Goal: Information Seeking & Learning: Find specific fact

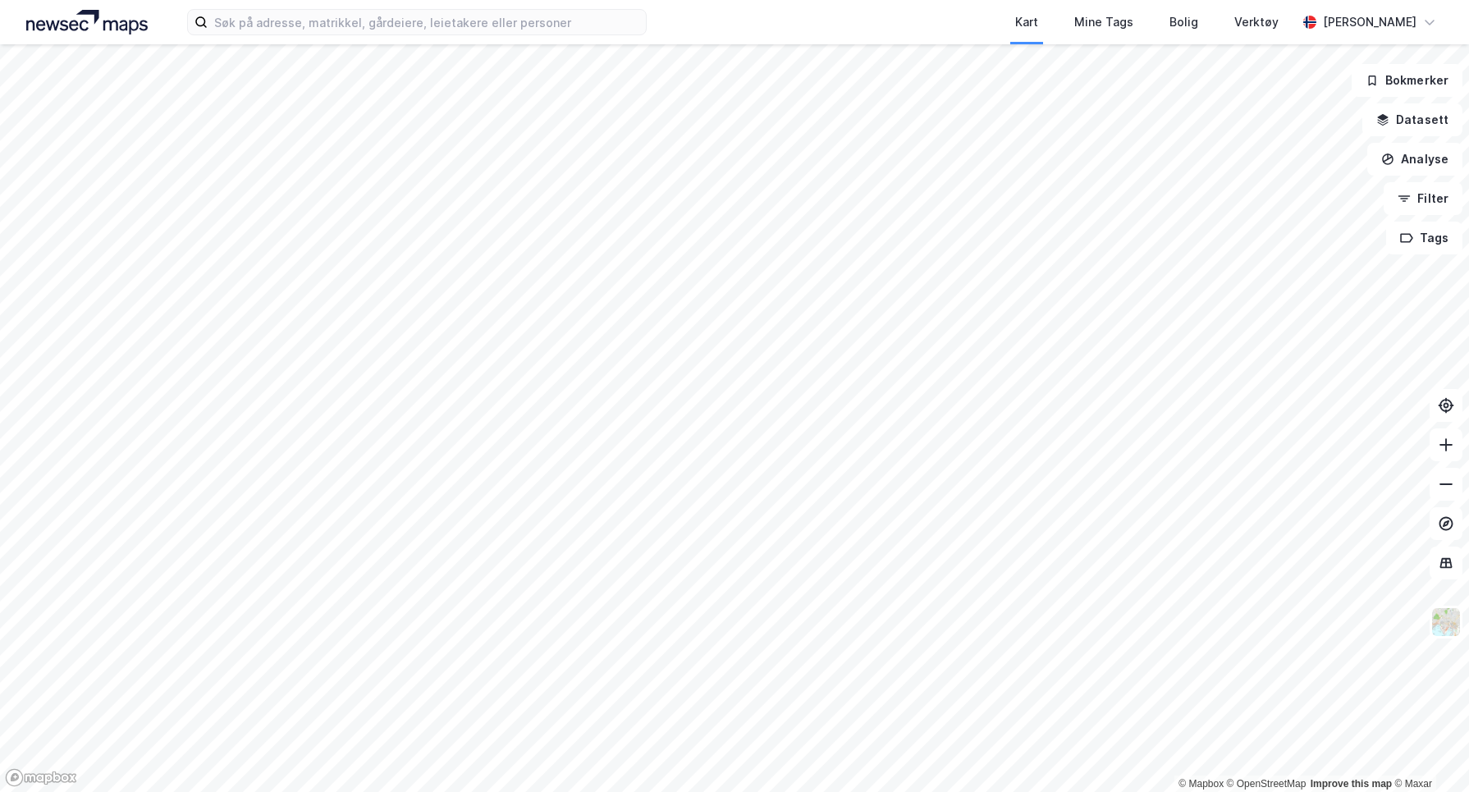
click at [774, 13] on div "Kart Mine Tags Bolig Verktøy [PERSON_NAME] © Mapbox © OpenStreetMap Improve thi…" at bounding box center [734, 396] width 1469 height 792
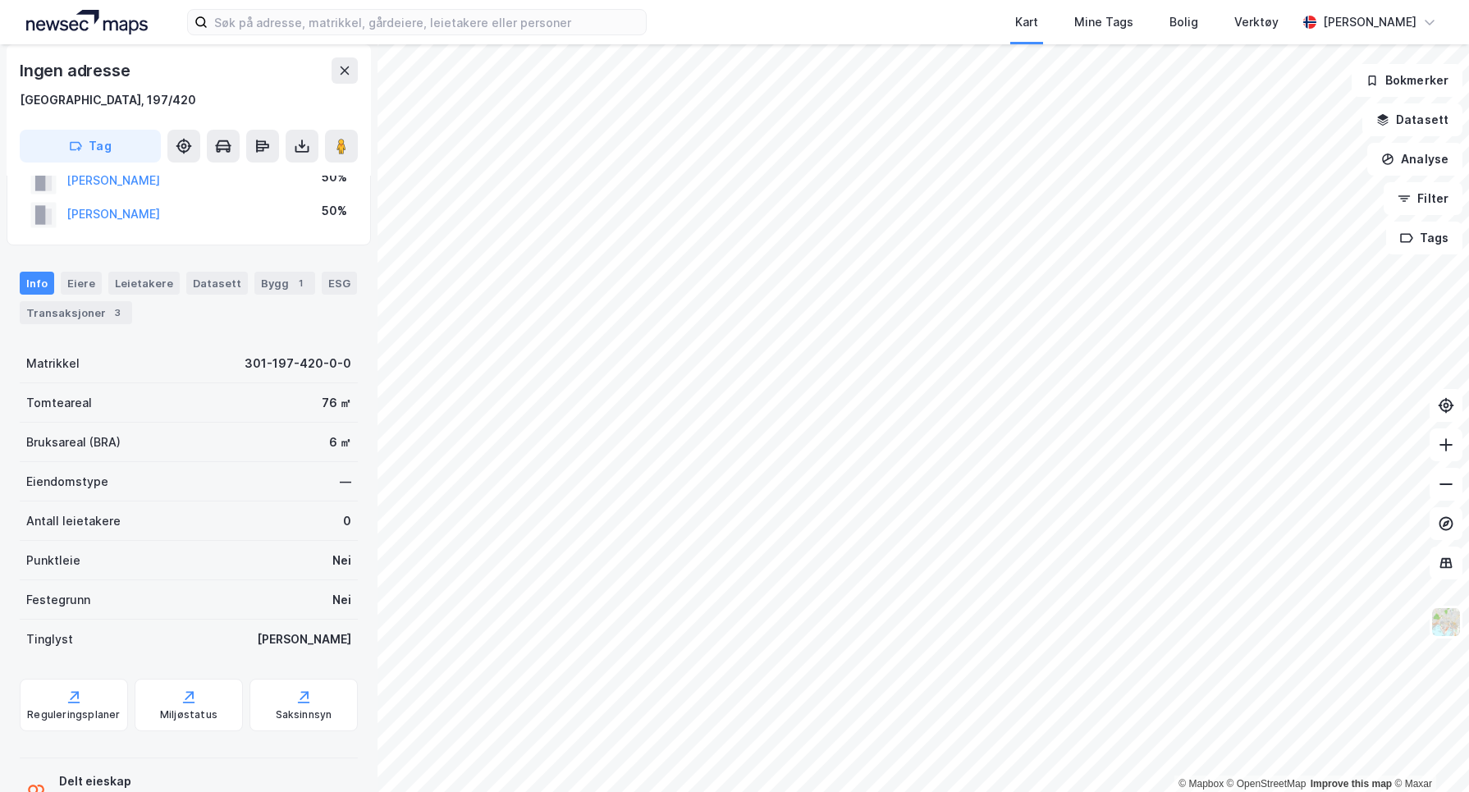
scroll to position [117, 0]
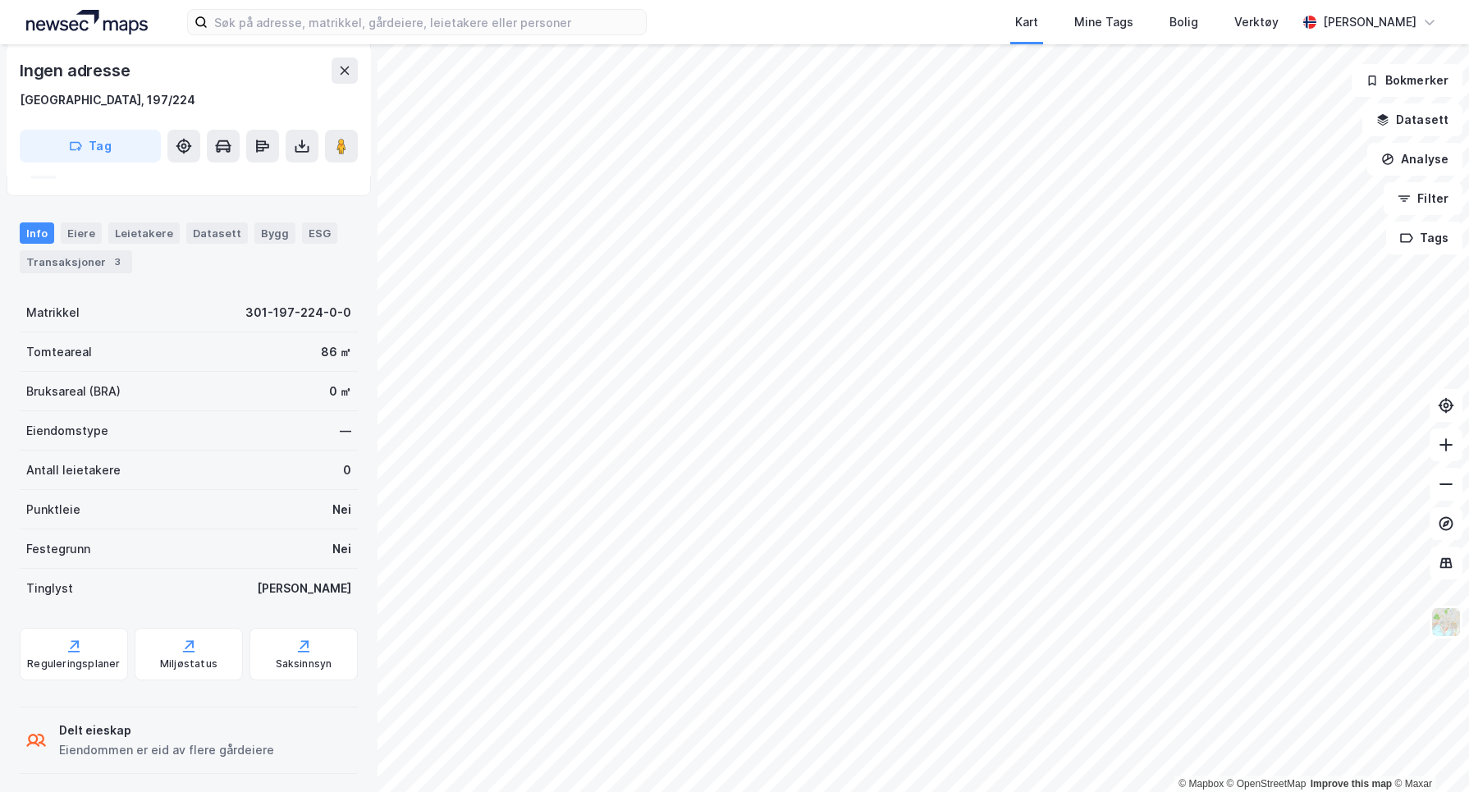
scroll to position [149, 0]
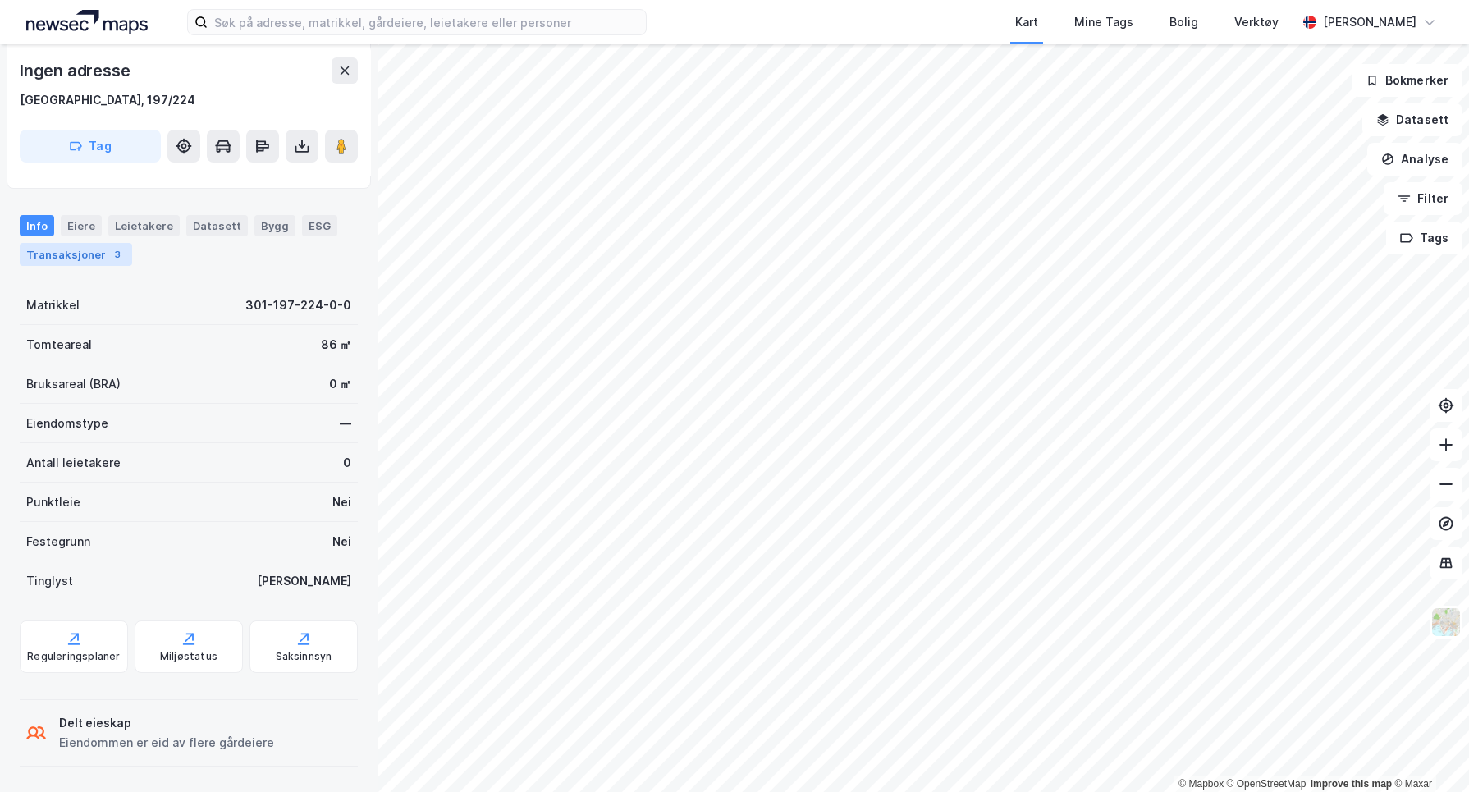
click at [102, 249] on div "Transaksjoner 3" at bounding box center [76, 254] width 112 height 23
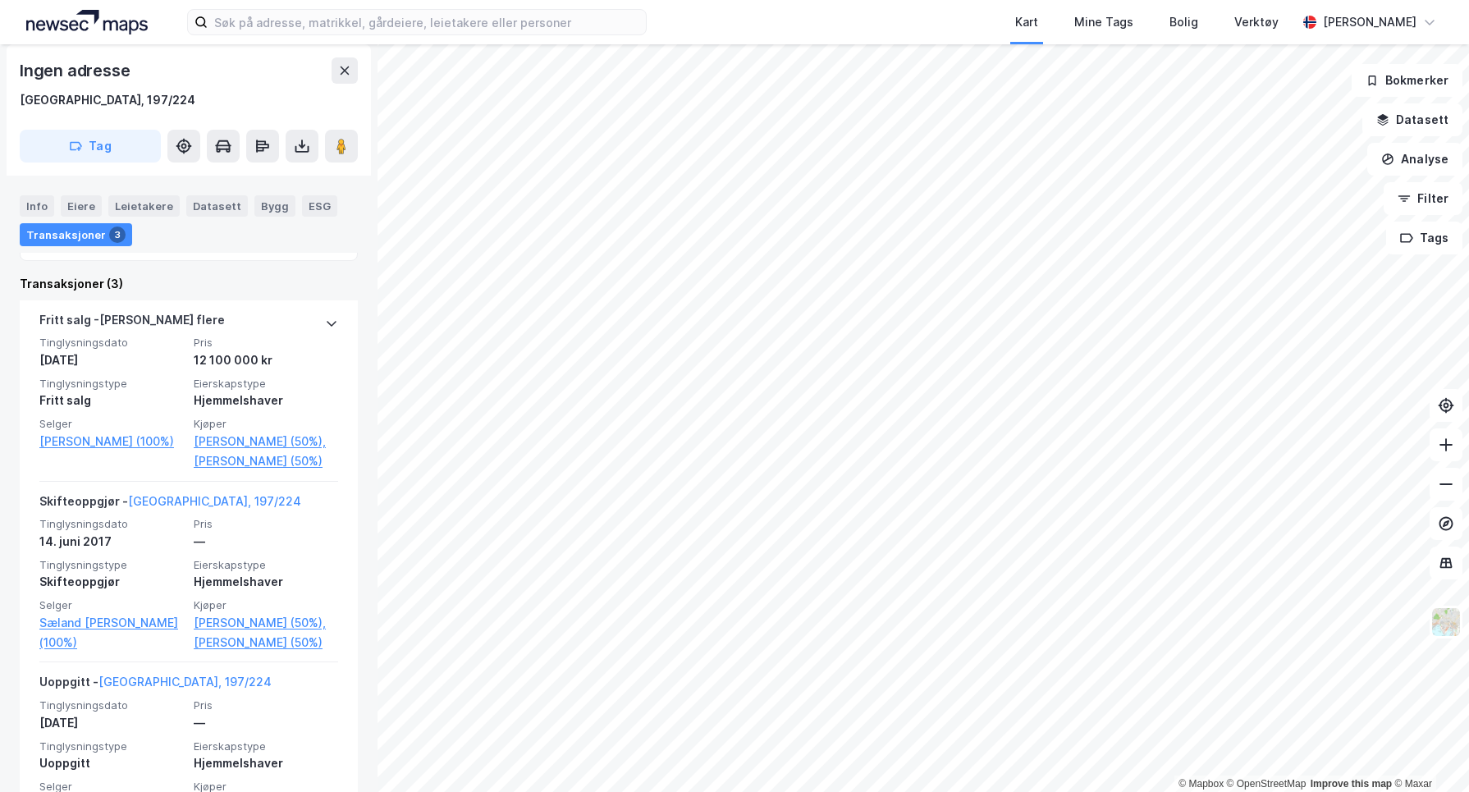
scroll to position [364, 0]
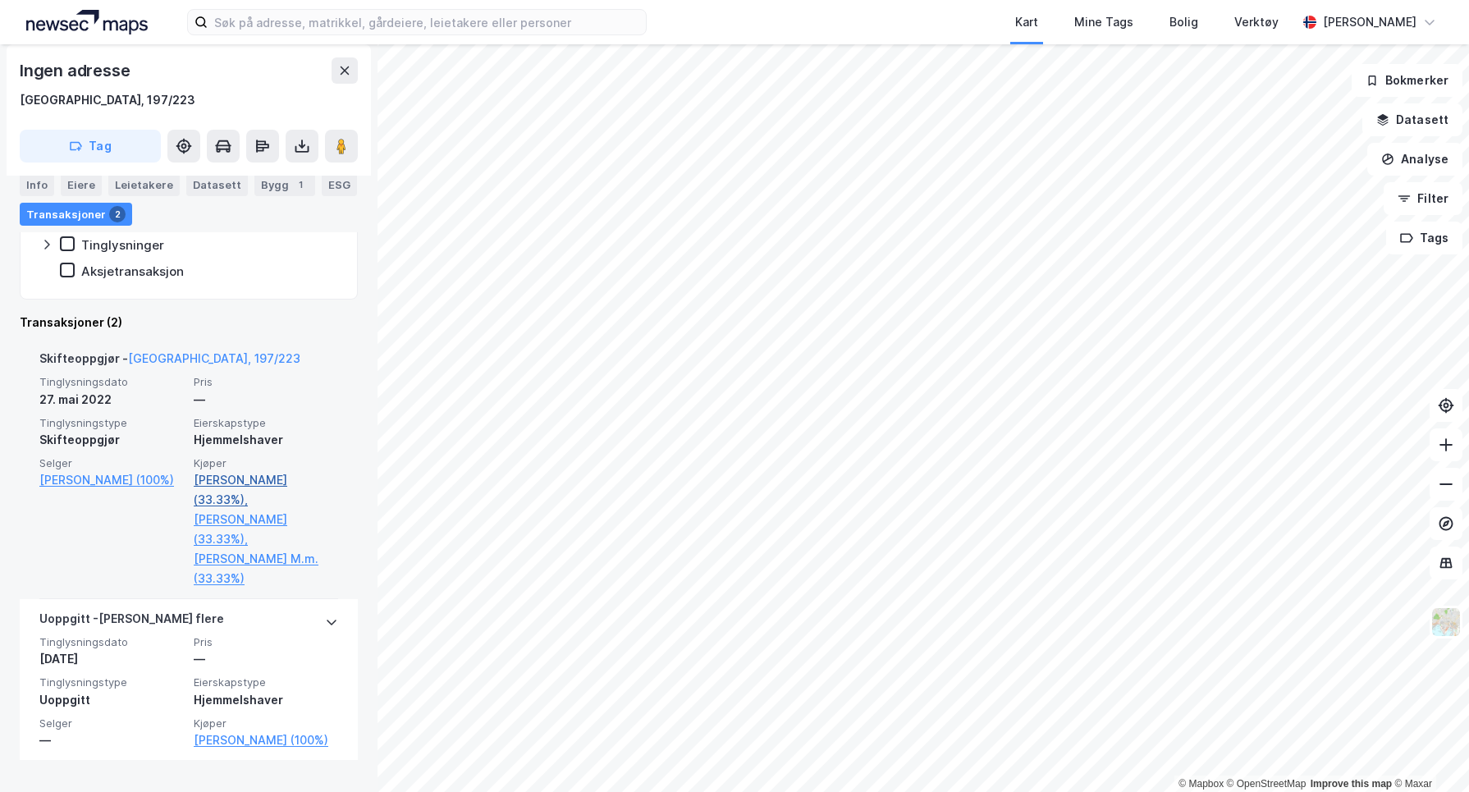
scroll to position [390, 0]
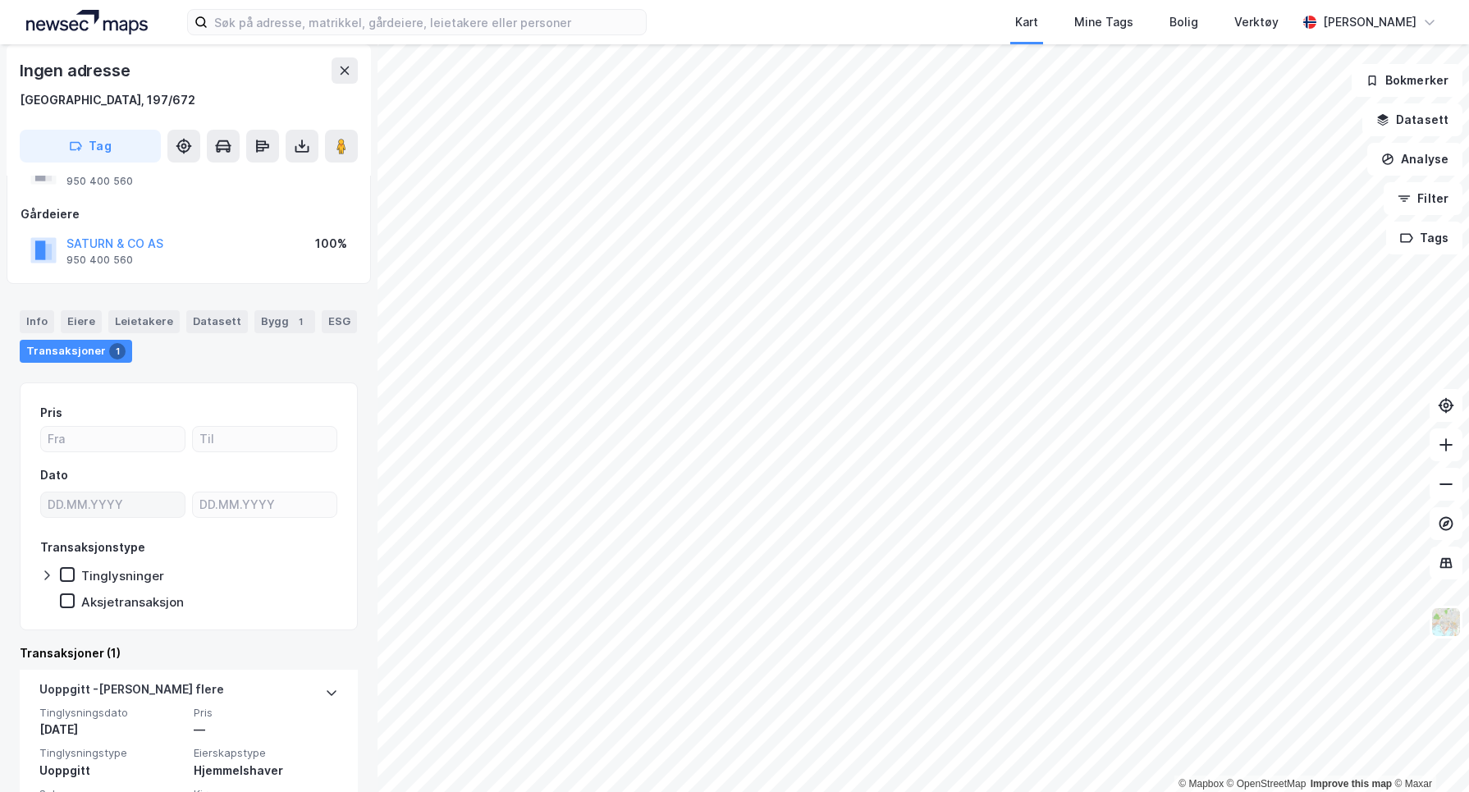
scroll to position [127, 0]
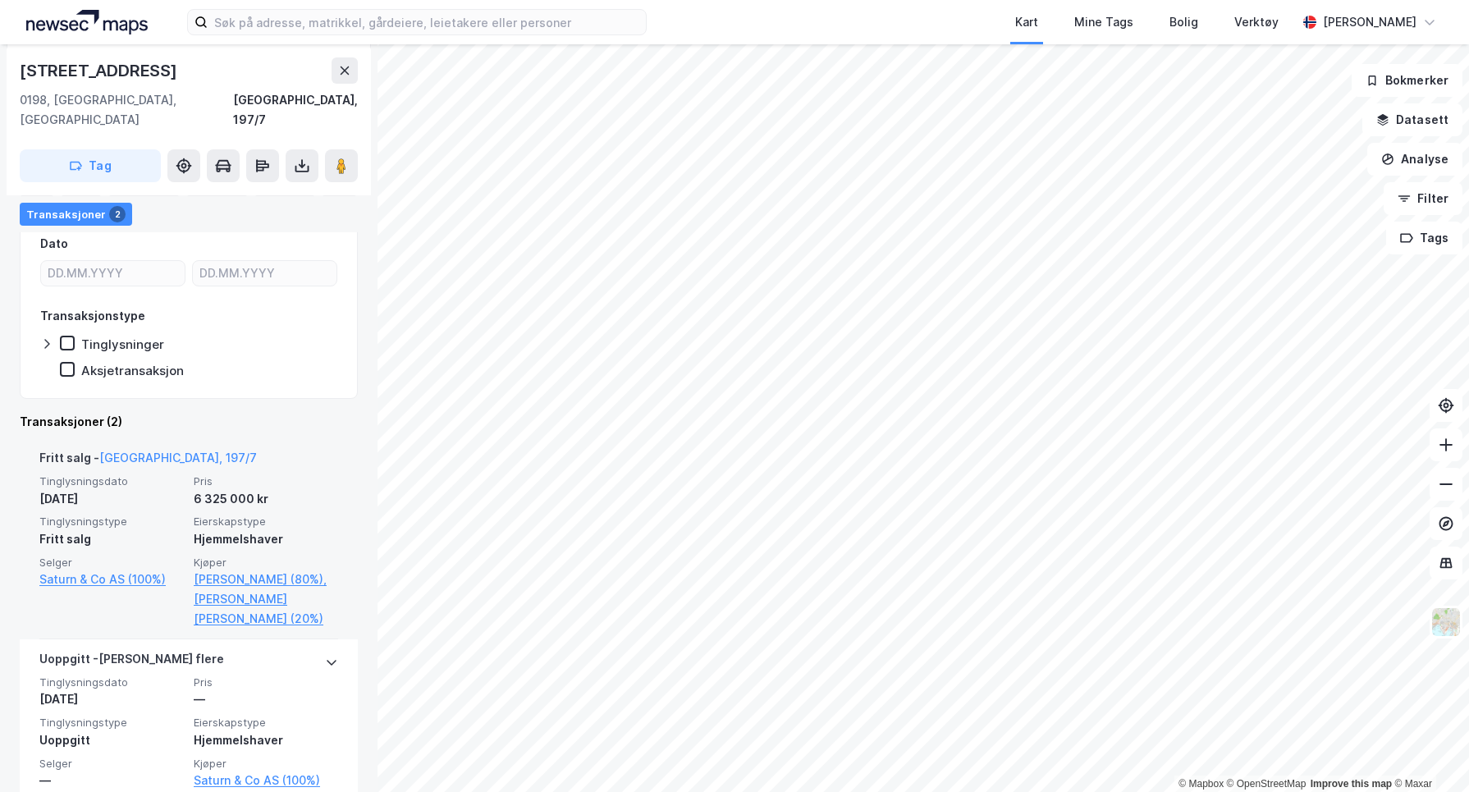
scroll to position [298, 0]
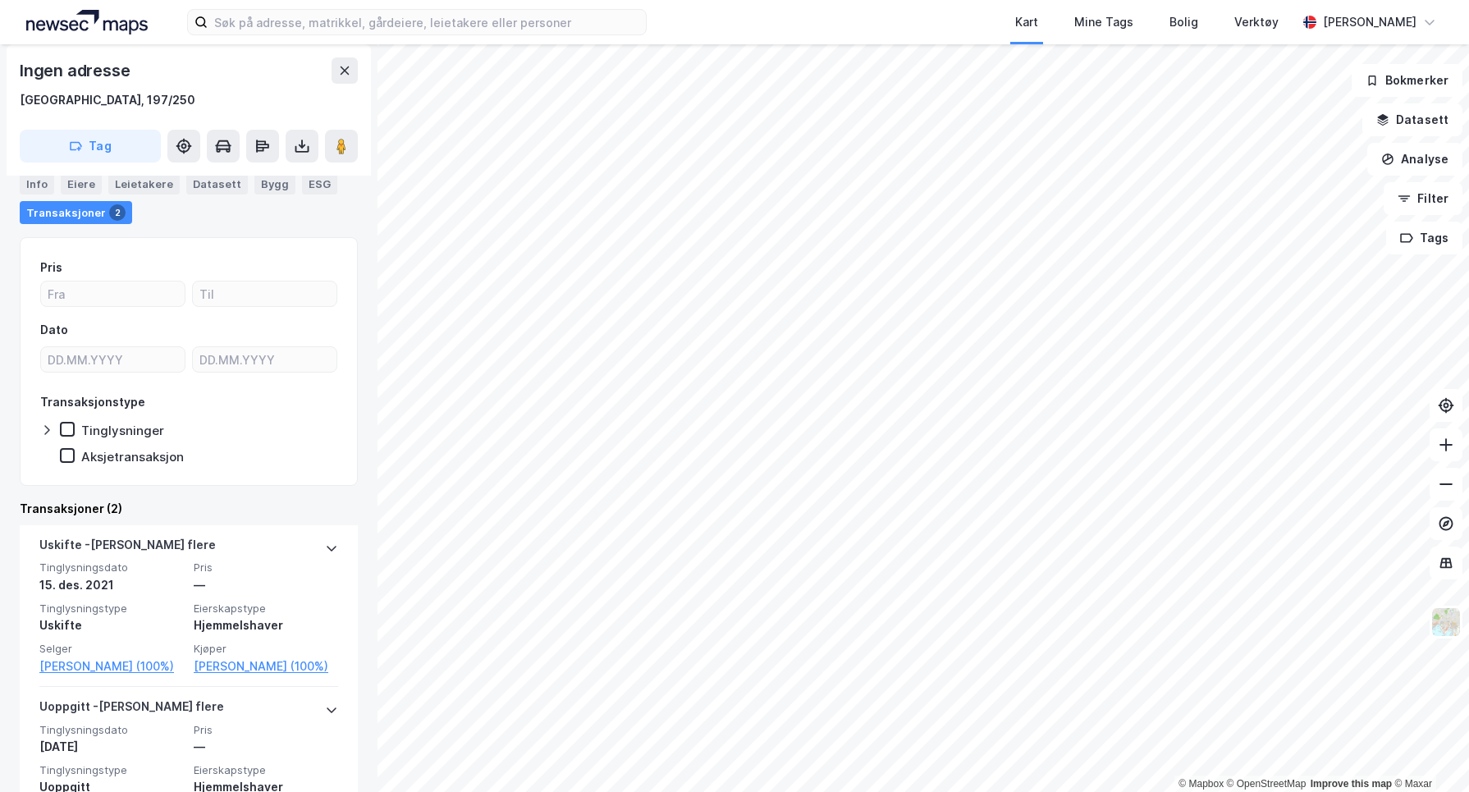
scroll to position [223, 0]
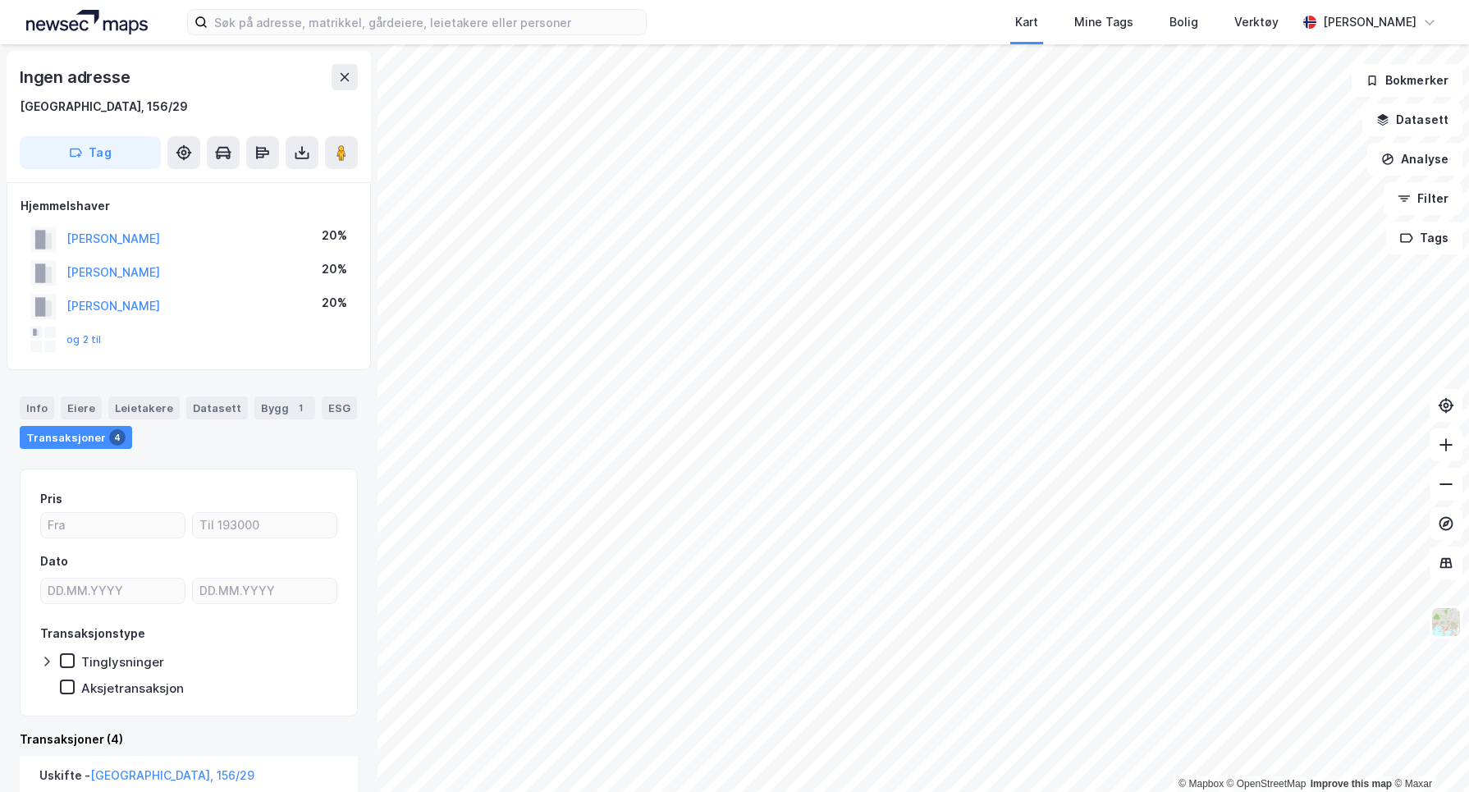
scroll to position [364, 0]
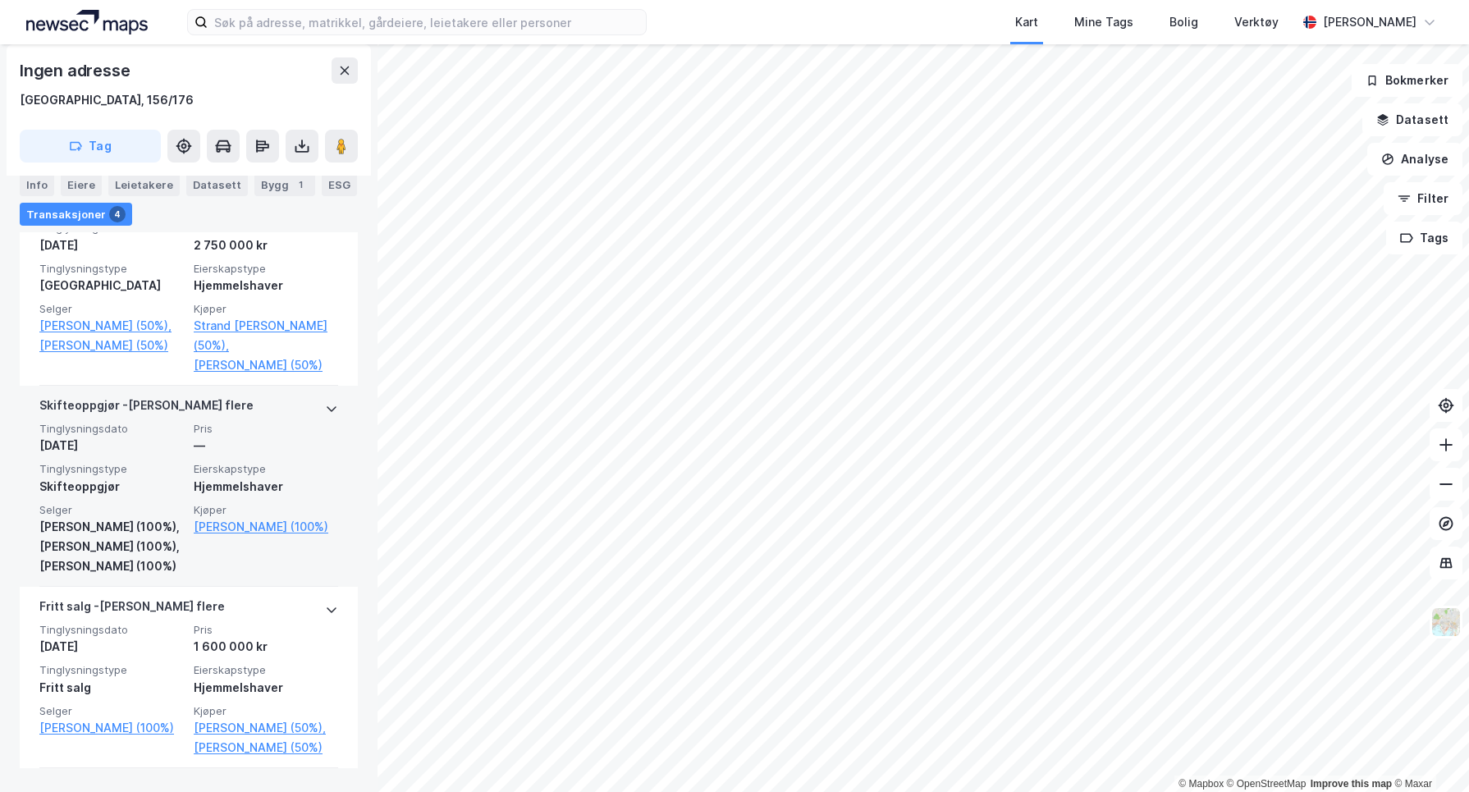
scroll to position [547, 0]
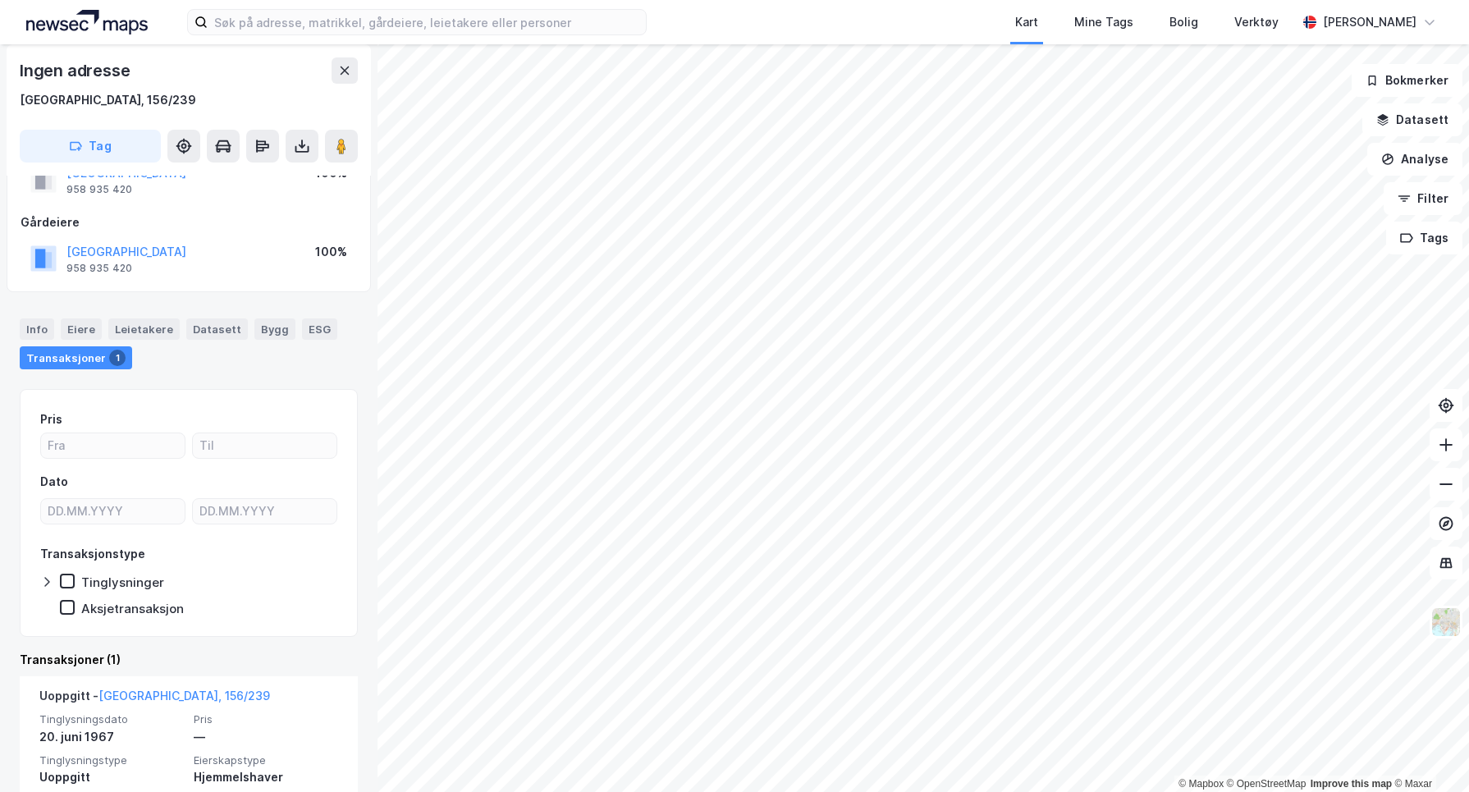
scroll to position [126, 0]
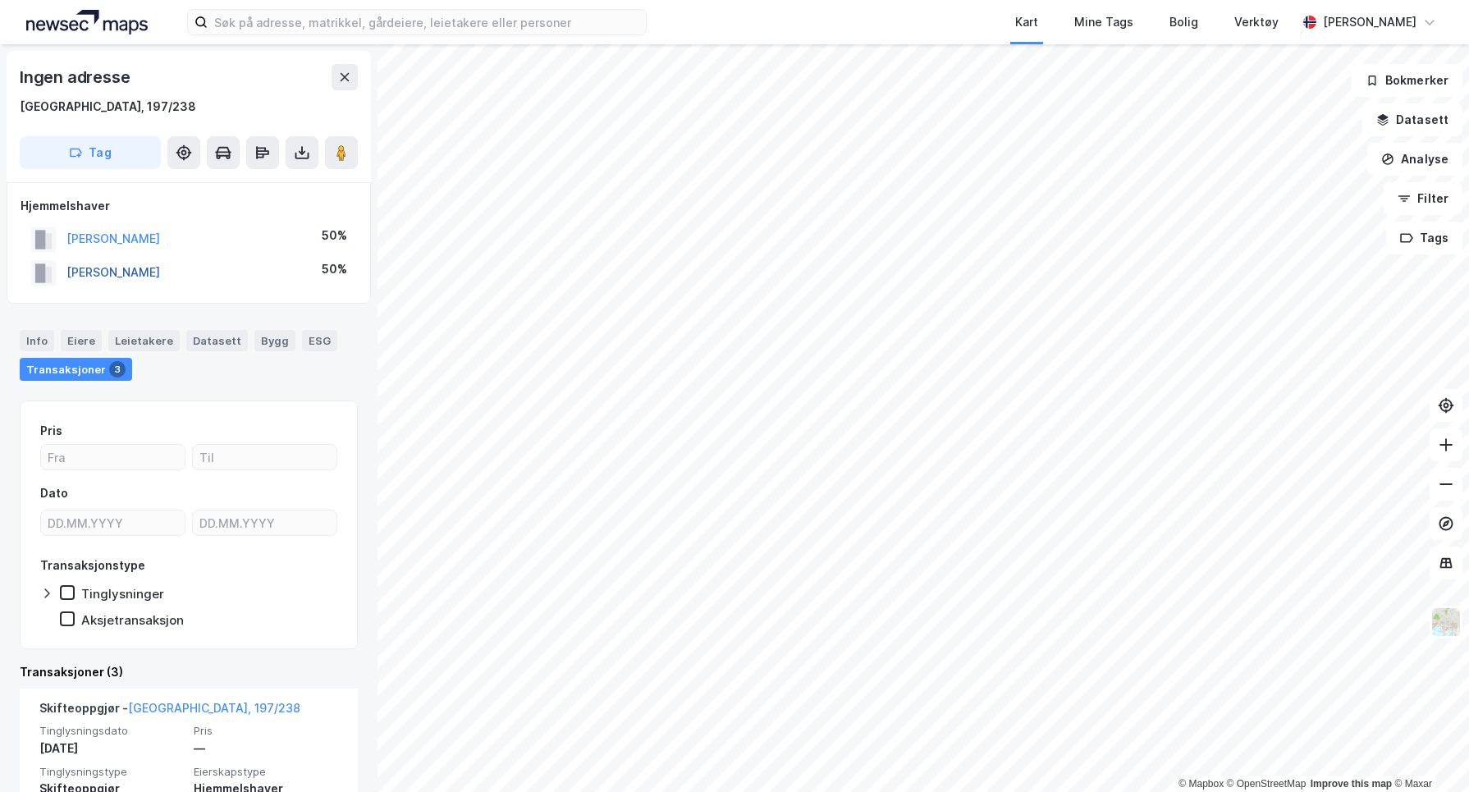
click at [0, 0] on button "[PERSON_NAME]" at bounding box center [0, 0] width 0 height 0
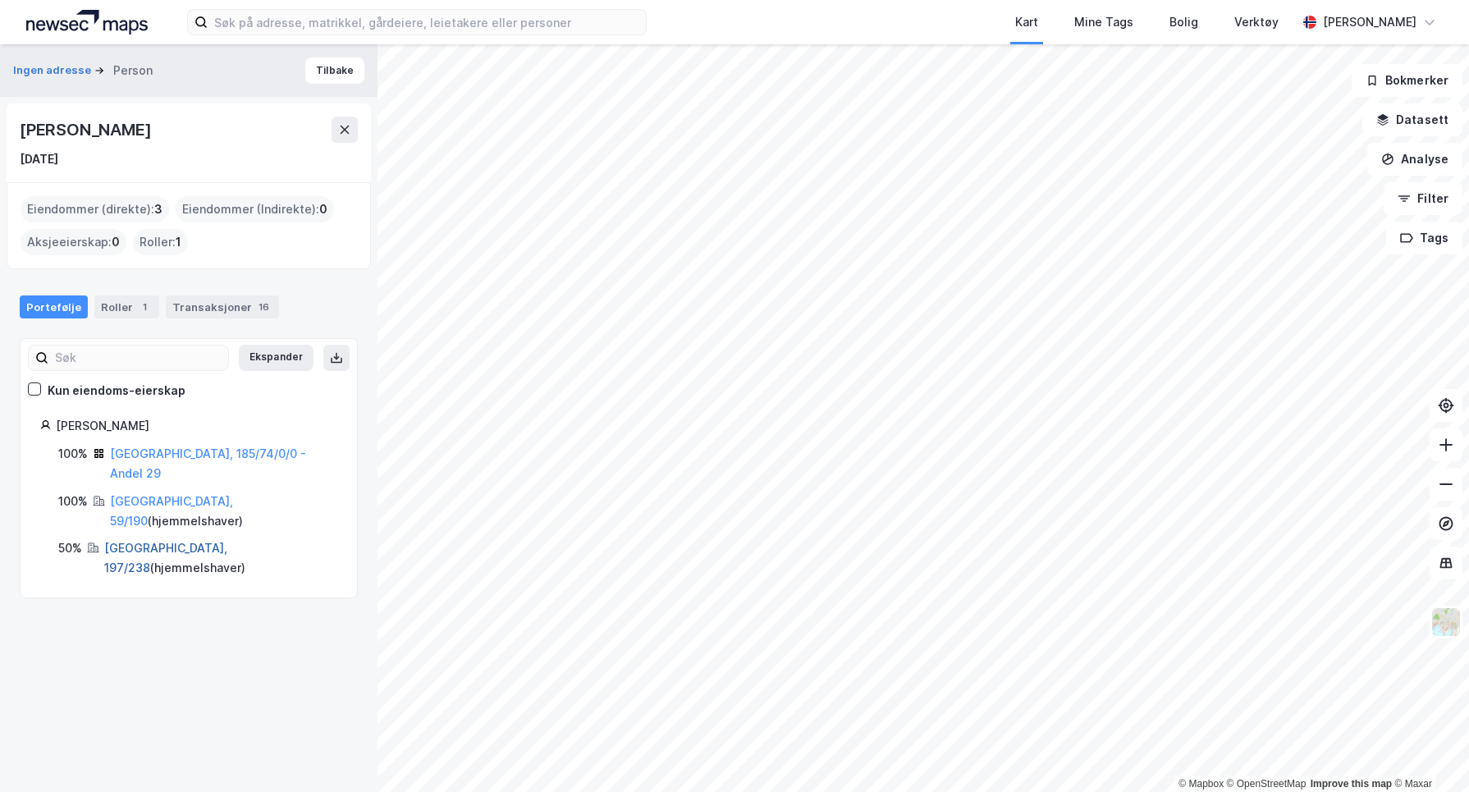
click at [162, 541] on link "[GEOGRAPHIC_DATA], 197/238" at bounding box center [165, 558] width 123 height 34
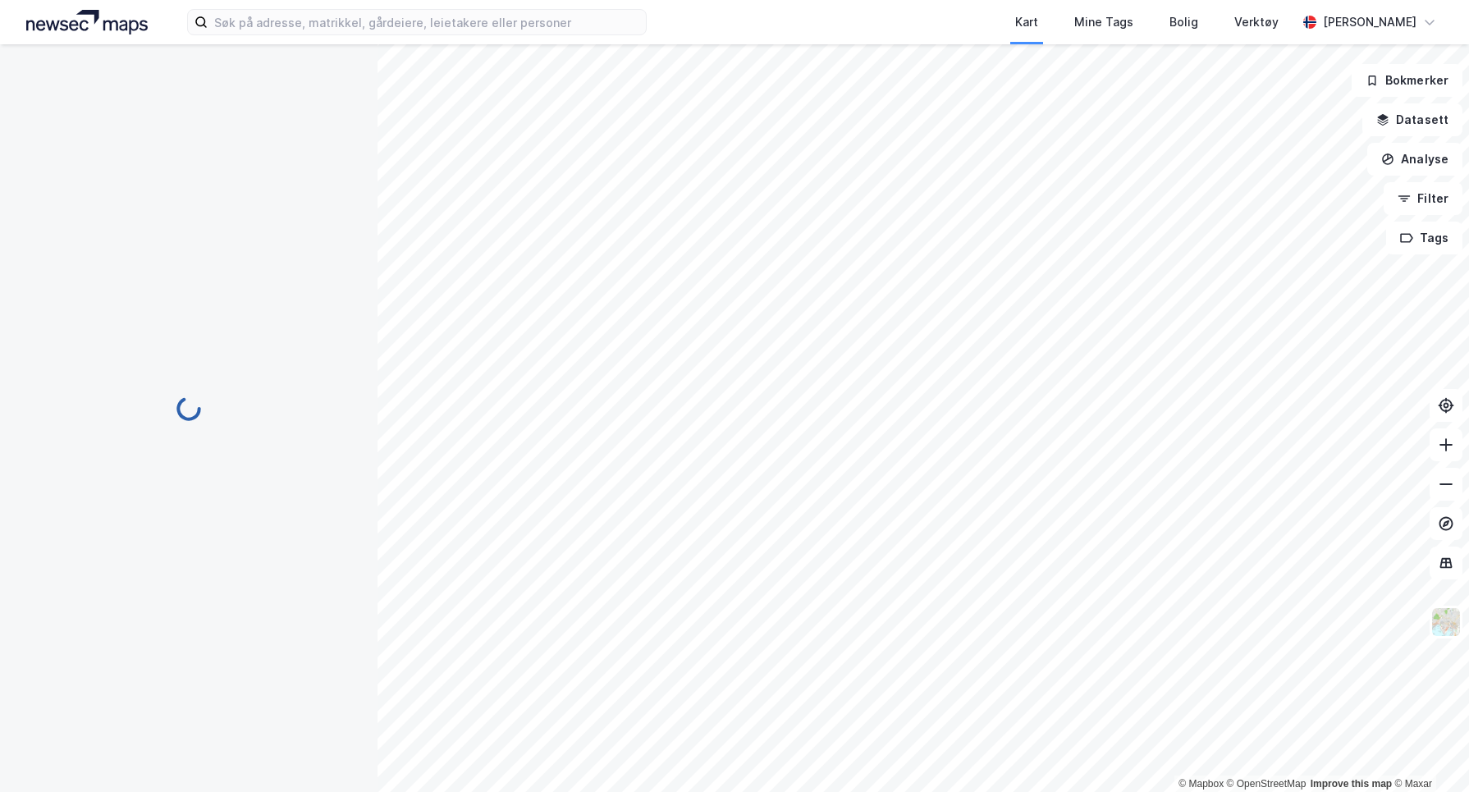
scroll to position [116, 0]
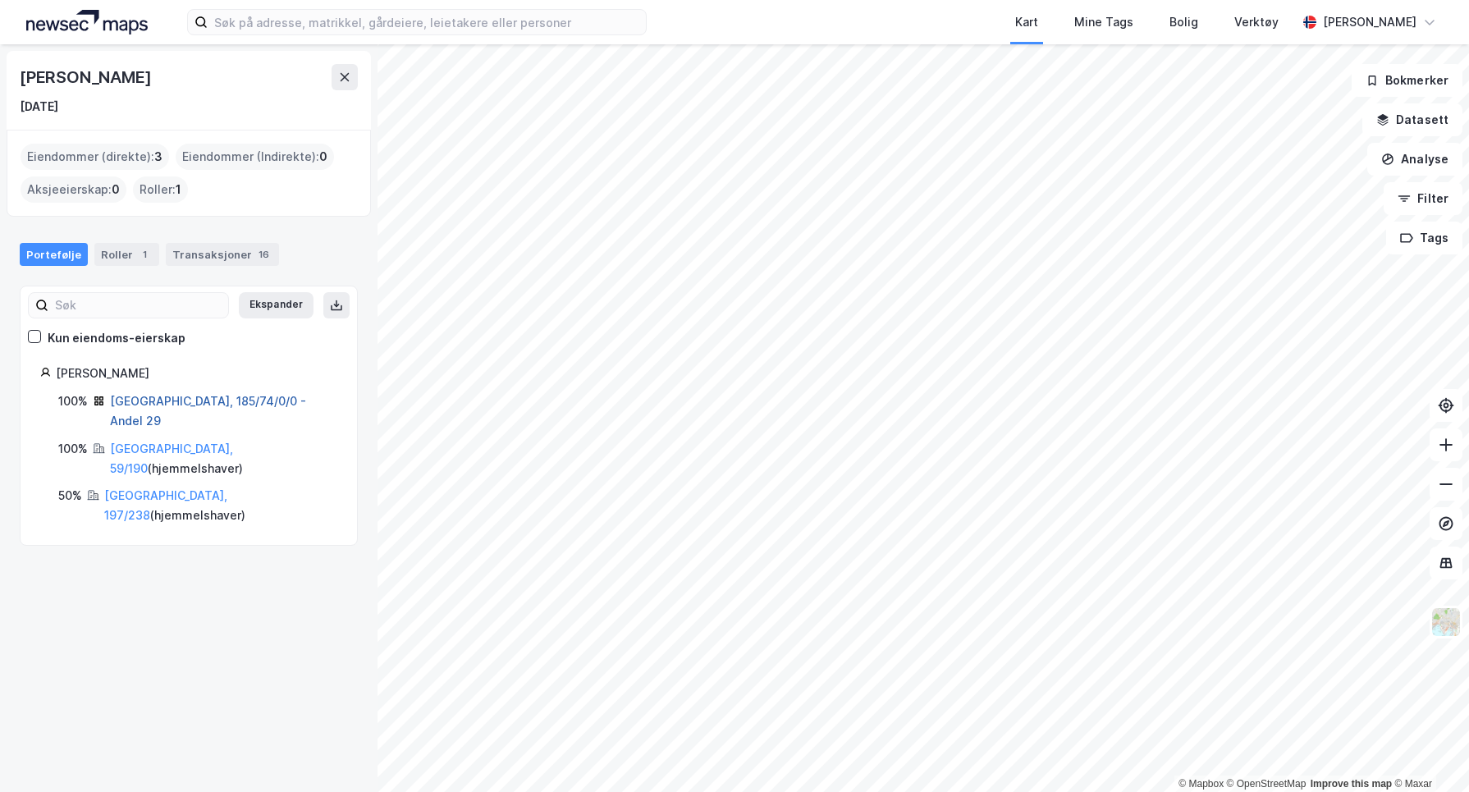
click at [208, 402] on link "[GEOGRAPHIC_DATA], 185/74/0/0 - Andel 29" at bounding box center [208, 411] width 196 height 34
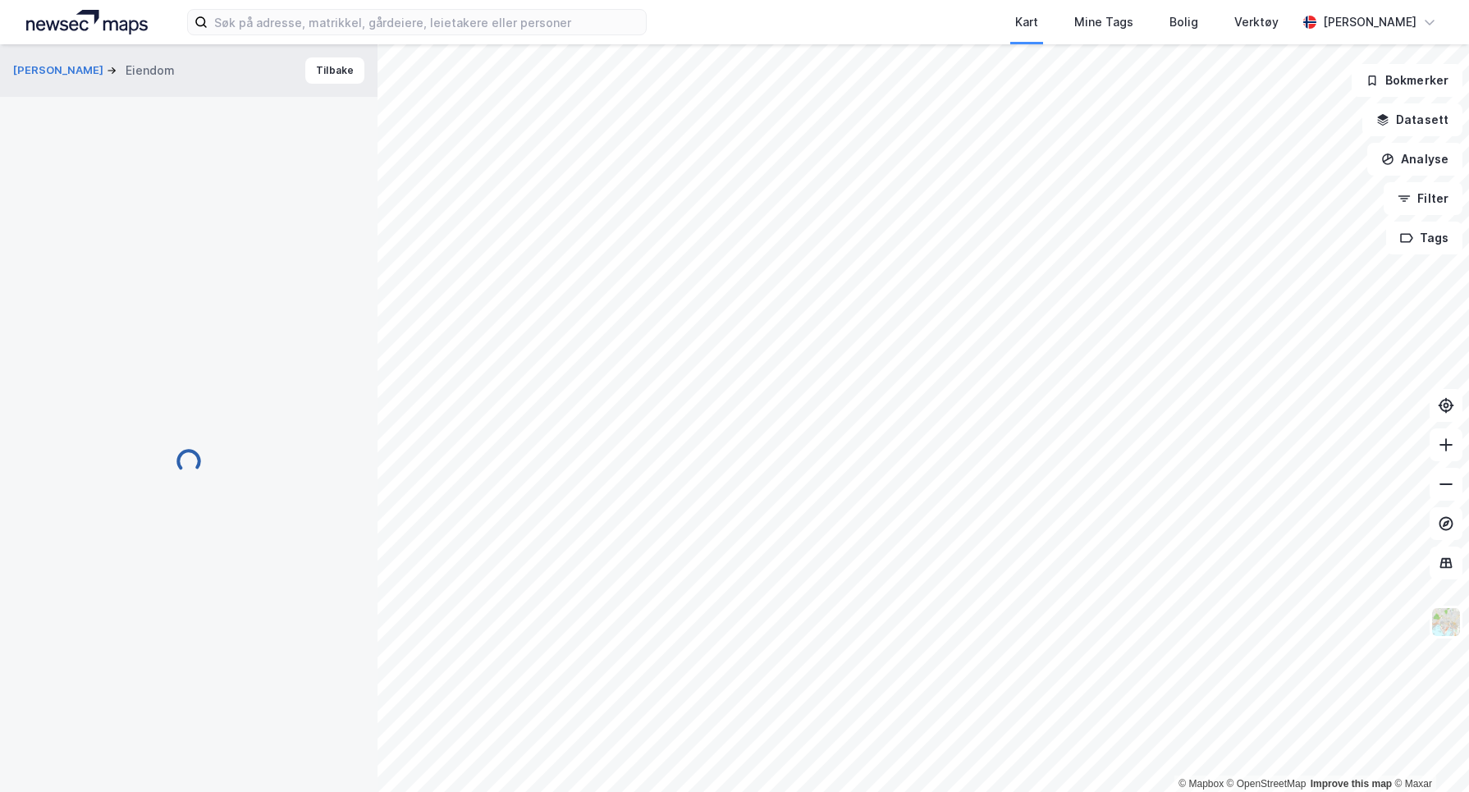
scroll to position [116, 0]
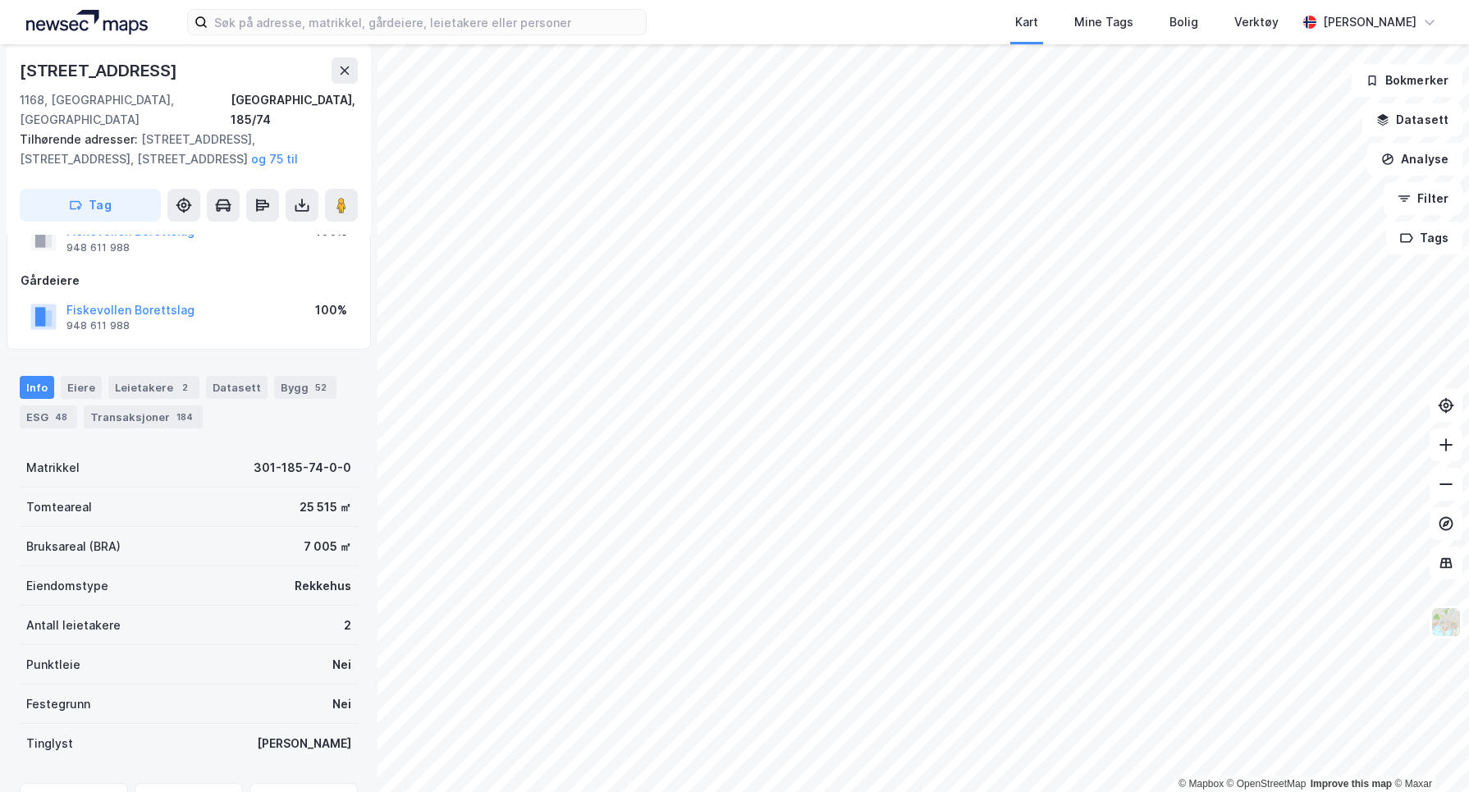
click at [920, 791] on html "Kart Mine Tags Bolig Verktøy [PERSON_NAME] © Mapbox © OpenStreetMap Improve thi…" at bounding box center [734, 396] width 1469 height 792
